Goal: Information Seeking & Learning: Learn about a topic

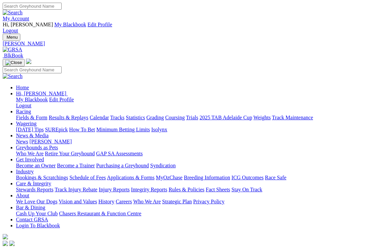
click at [31, 108] on link "Racing" at bounding box center [23, 111] width 15 height 6
click at [31, 114] on link "Fields & Form" at bounding box center [31, 117] width 31 height 6
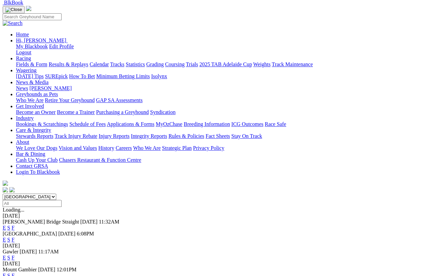
scroll to position [53, 0]
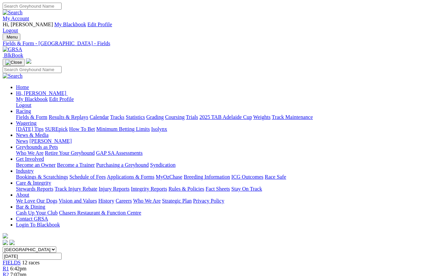
scroll to position [5, 0]
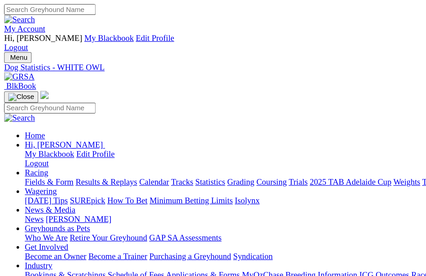
click at [26, 114] on link "Fields & Form" at bounding box center [31, 117] width 31 height 6
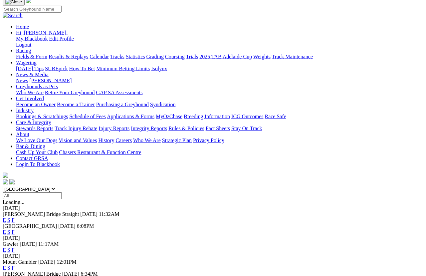
scroll to position [61, 0]
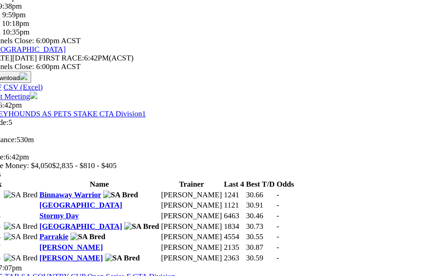
scroll to position [312, 0]
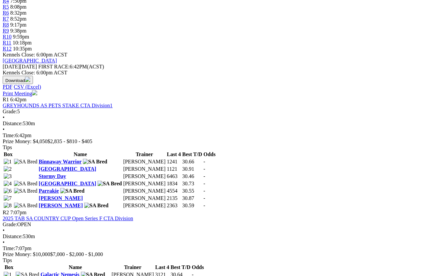
scroll to position [295, 0]
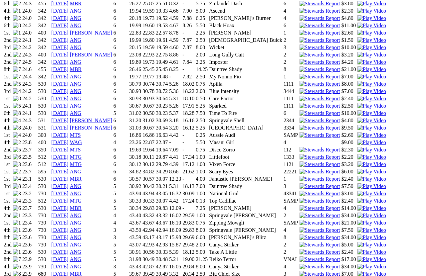
scroll to position [602, 0]
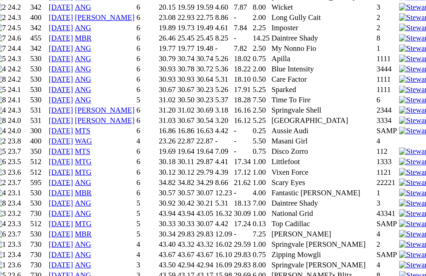
click at [357, 266] on img at bounding box center [371, 269] width 29 height 6
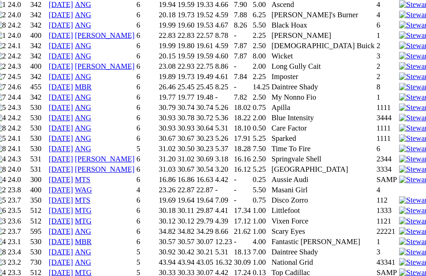
scroll to position [595, 0]
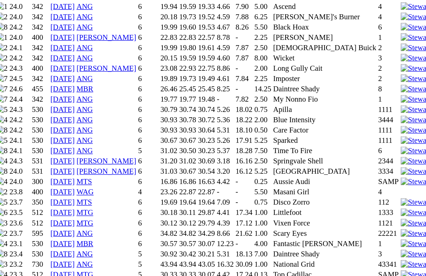
click at [357, 214] on img at bounding box center [371, 217] width 29 height 6
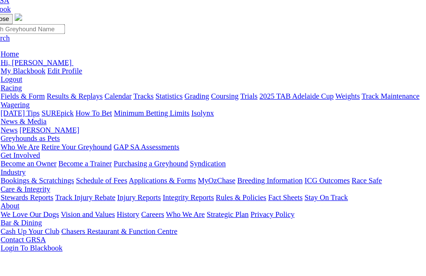
scroll to position [0, 0]
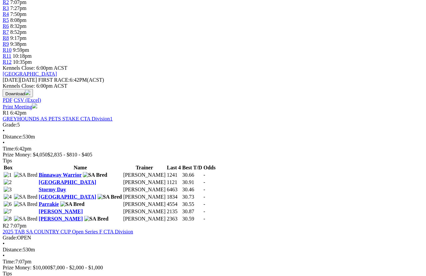
scroll to position [273, 0]
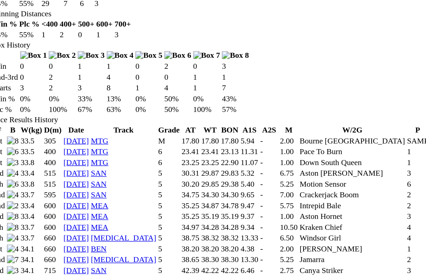
scroll to position [368, 0]
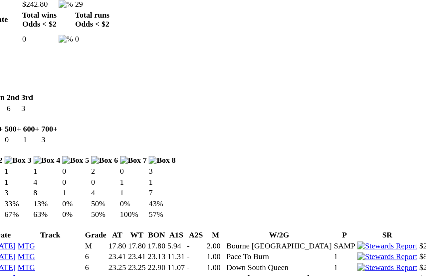
scroll to position [357, 0]
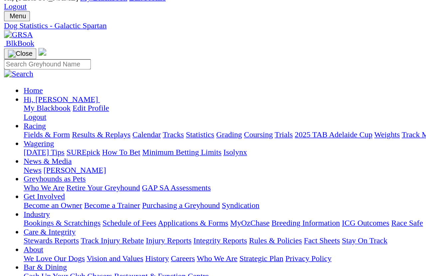
scroll to position [0, 0]
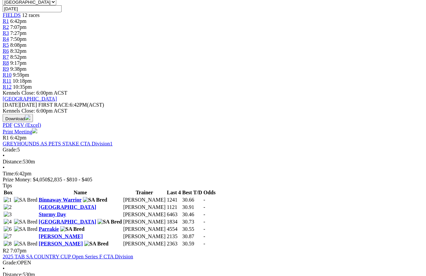
scroll to position [248, 0]
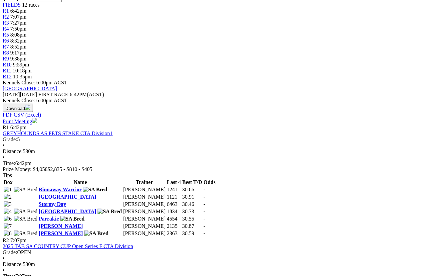
scroll to position [259, 0]
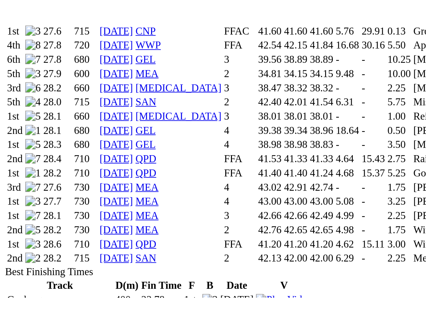
scroll to position [893, 0]
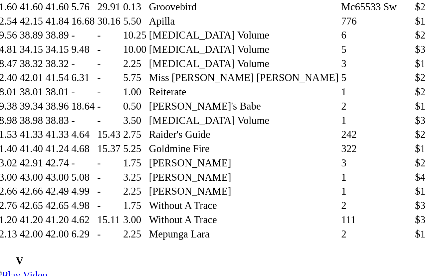
click at [366, 223] on img at bounding box center [380, 226] width 29 height 6
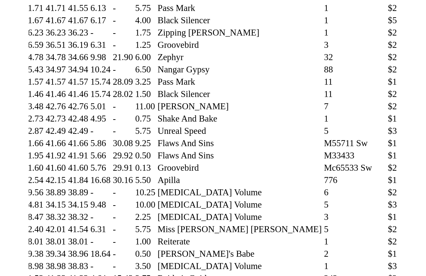
scroll to position [0, 0]
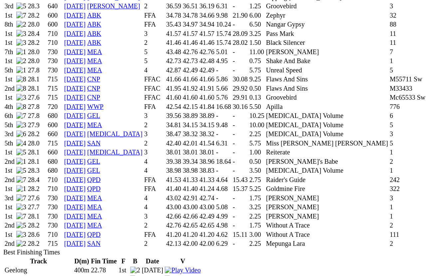
scroll to position [911, 0]
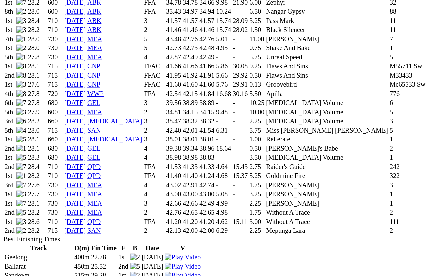
click at [366, 133] on img at bounding box center [380, 136] width 29 height 6
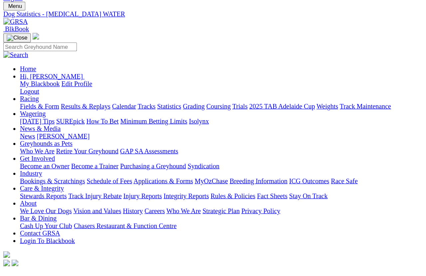
scroll to position [0, 0]
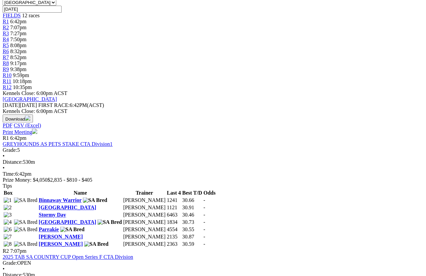
scroll to position [248, 0]
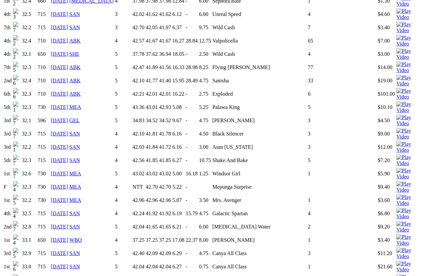
scroll to position [824, 0]
